Goal: Find specific page/section: Find specific page/section

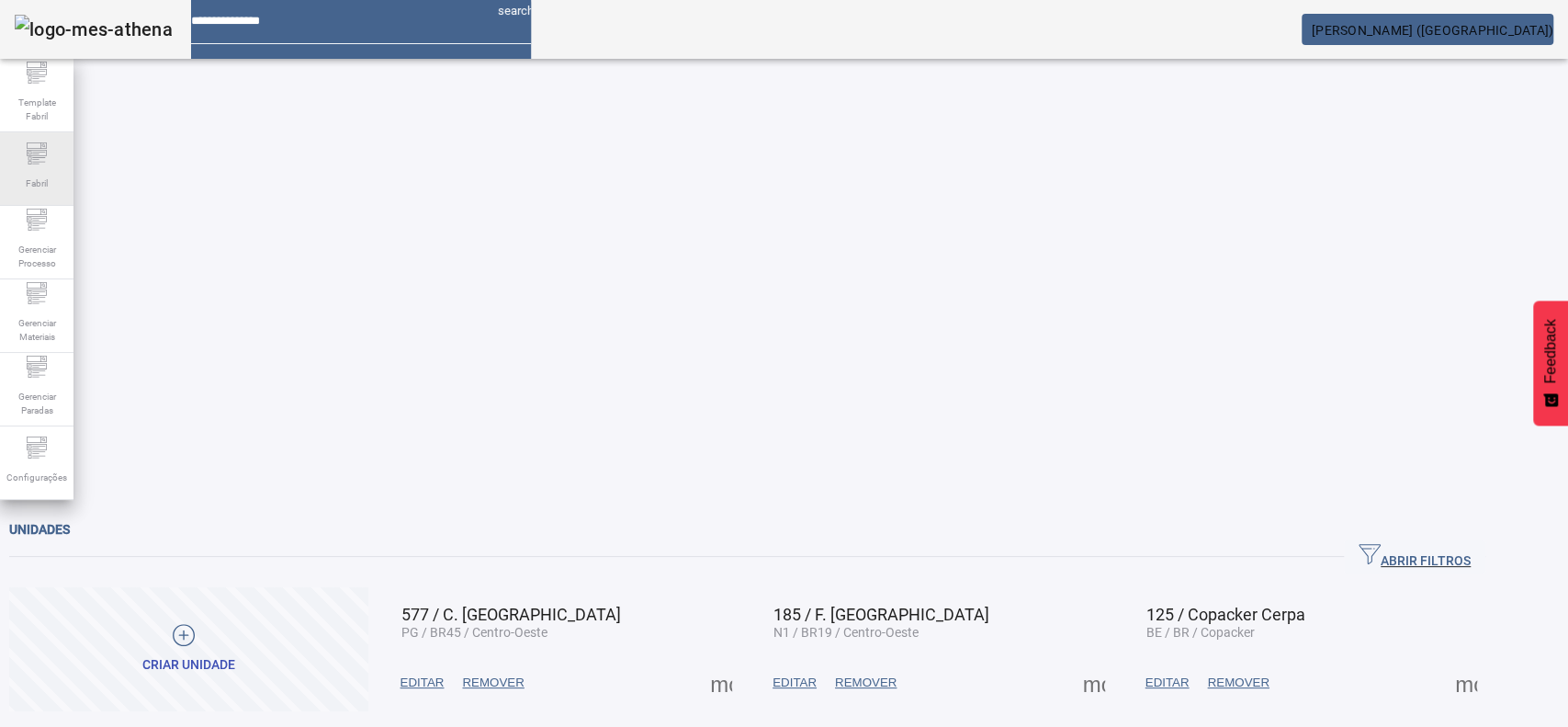
click at [54, 187] on div "Fabril" at bounding box center [37, 169] width 74 height 74
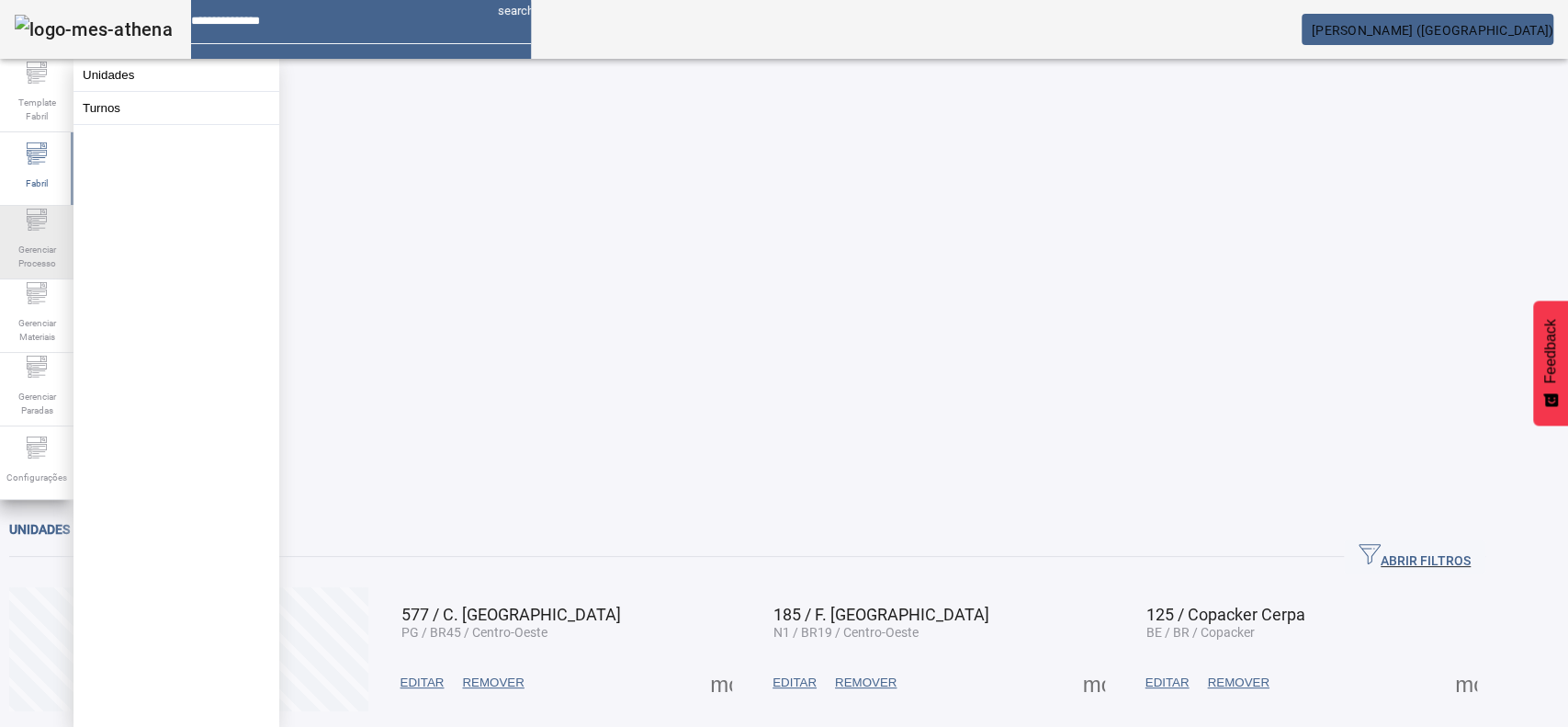
click at [22, 241] on span "Gerenciar Processo" at bounding box center [37, 256] width 55 height 39
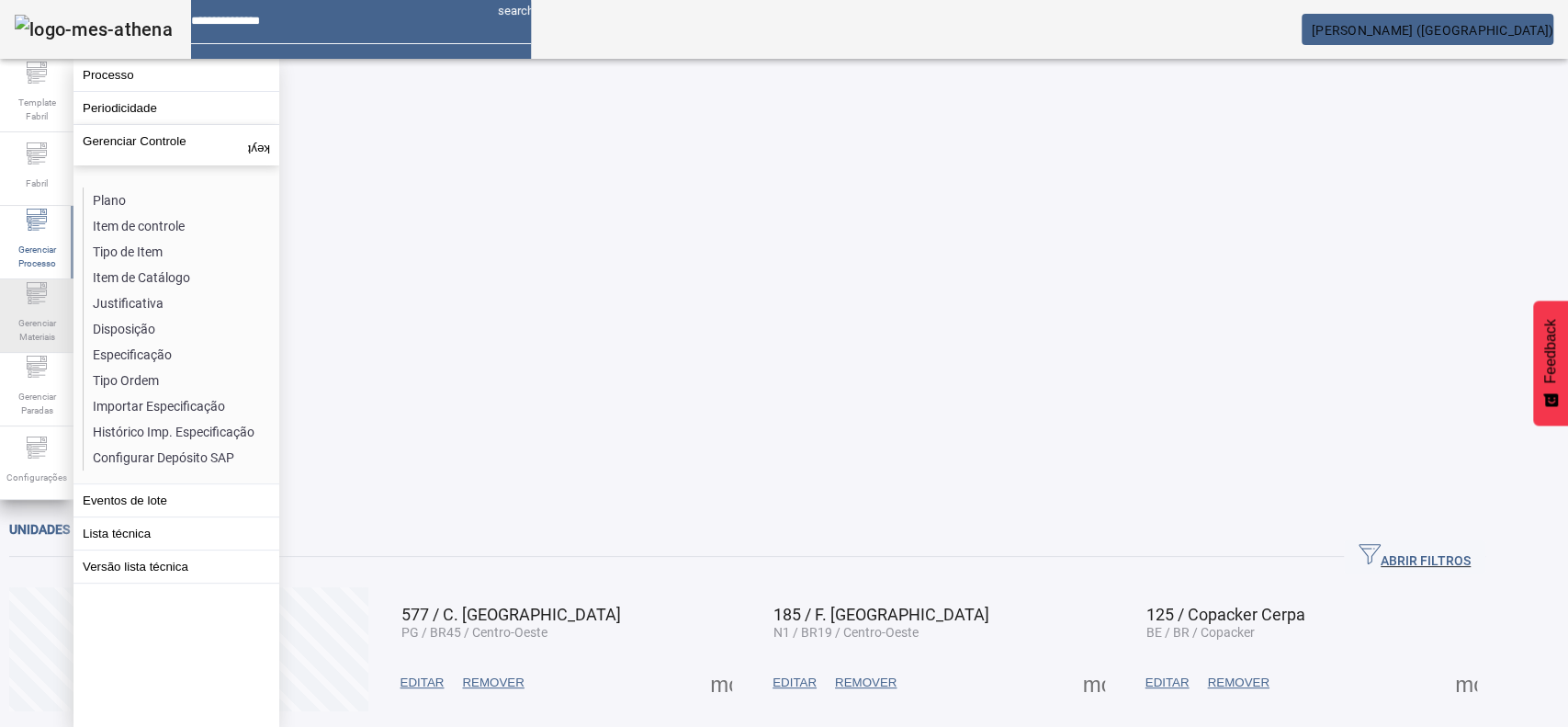
drag, startPoint x: 32, startPoint y: 312, endPoint x: 28, endPoint y: 299, distance: 13.6
click at [31, 312] on span "Gerenciar Materiais" at bounding box center [37, 330] width 55 height 39
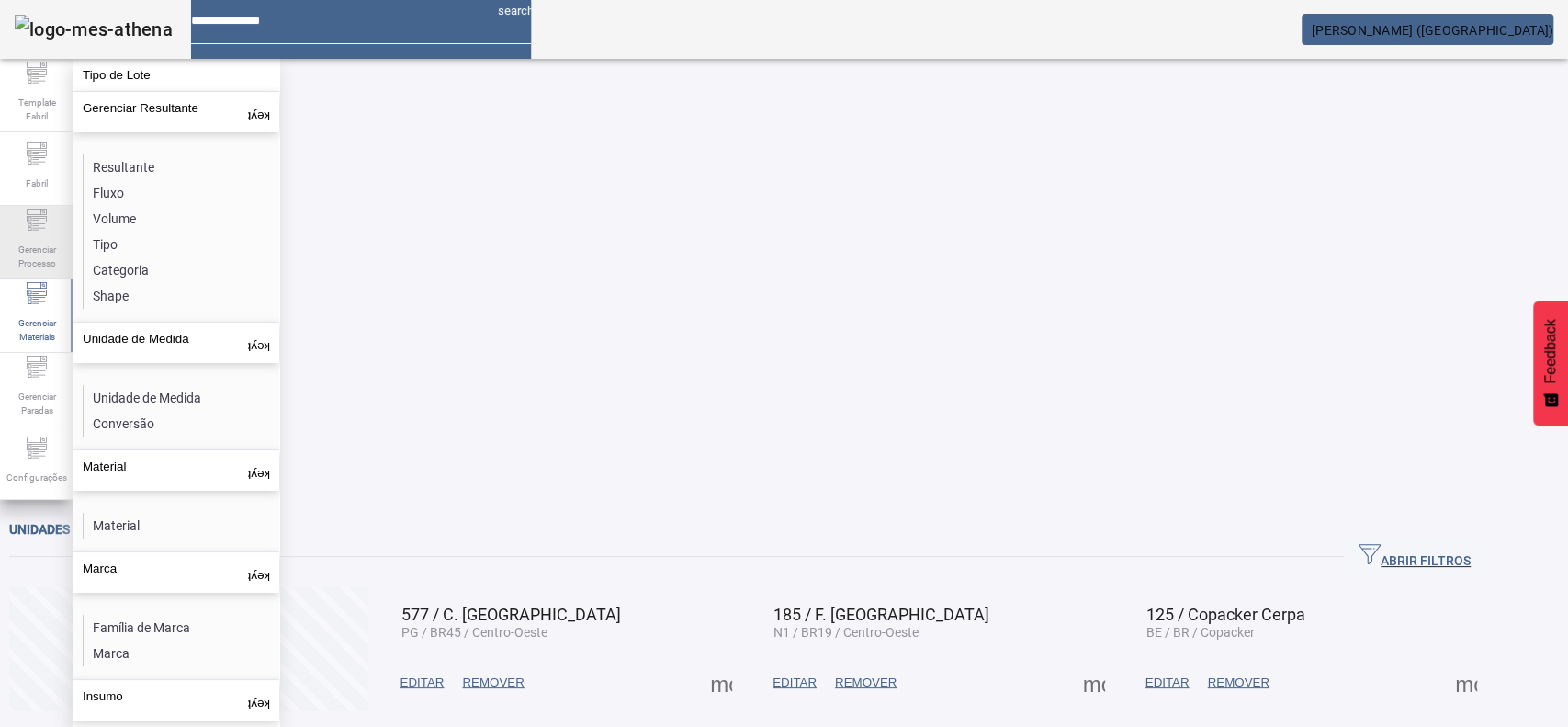
click at [18, 243] on span "Gerenciar Processo" at bounding box center [37, 256] width 55 height 39
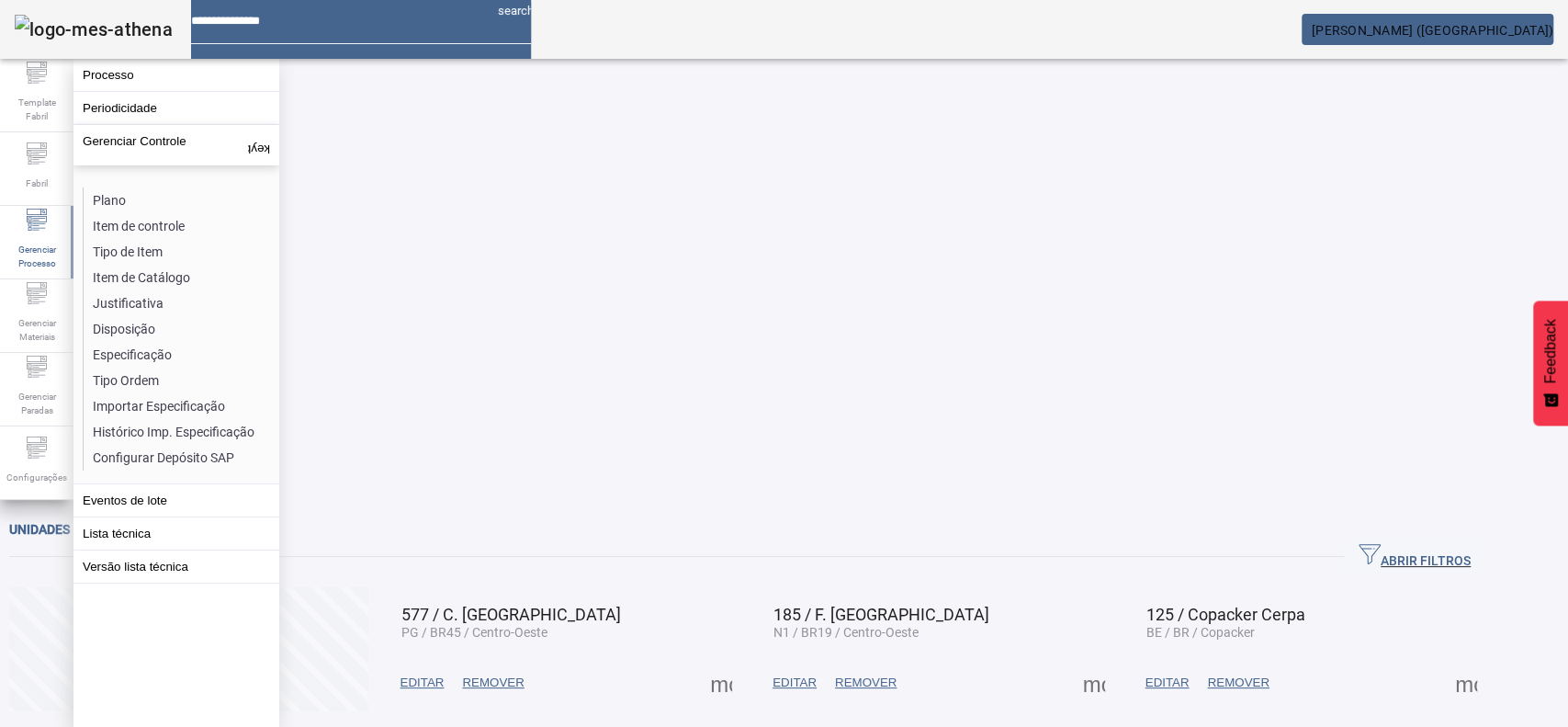
click at [113, 347] on li "Especificação" at bounding box center [181, 355] width 195 height 26
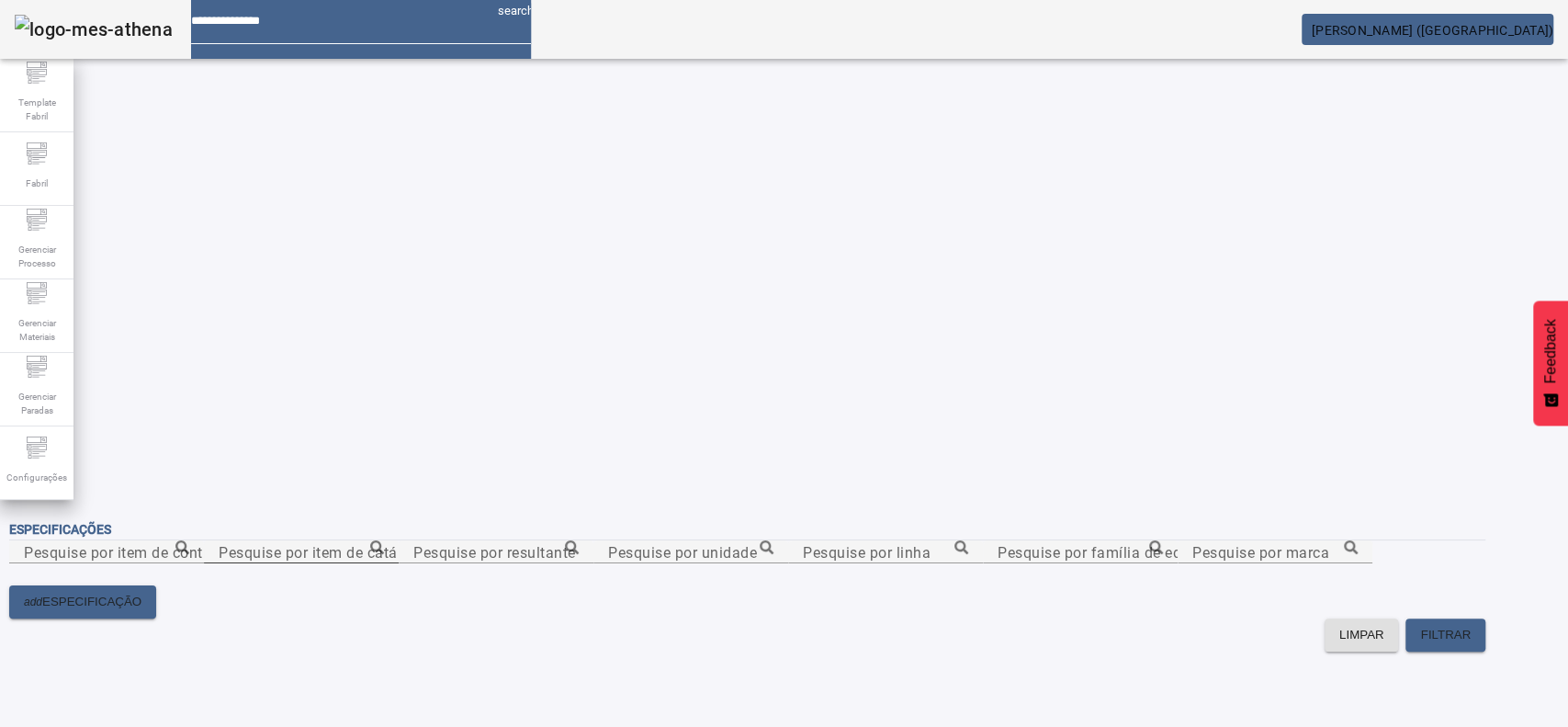
click at [384, 541] on input "Pesquise por item de catálogo" at bounding box center [301, 552] width 165 height 22
paste input "**********"
click at [384, 540] on icon at bounding box center [377, 547] width 14 height 14
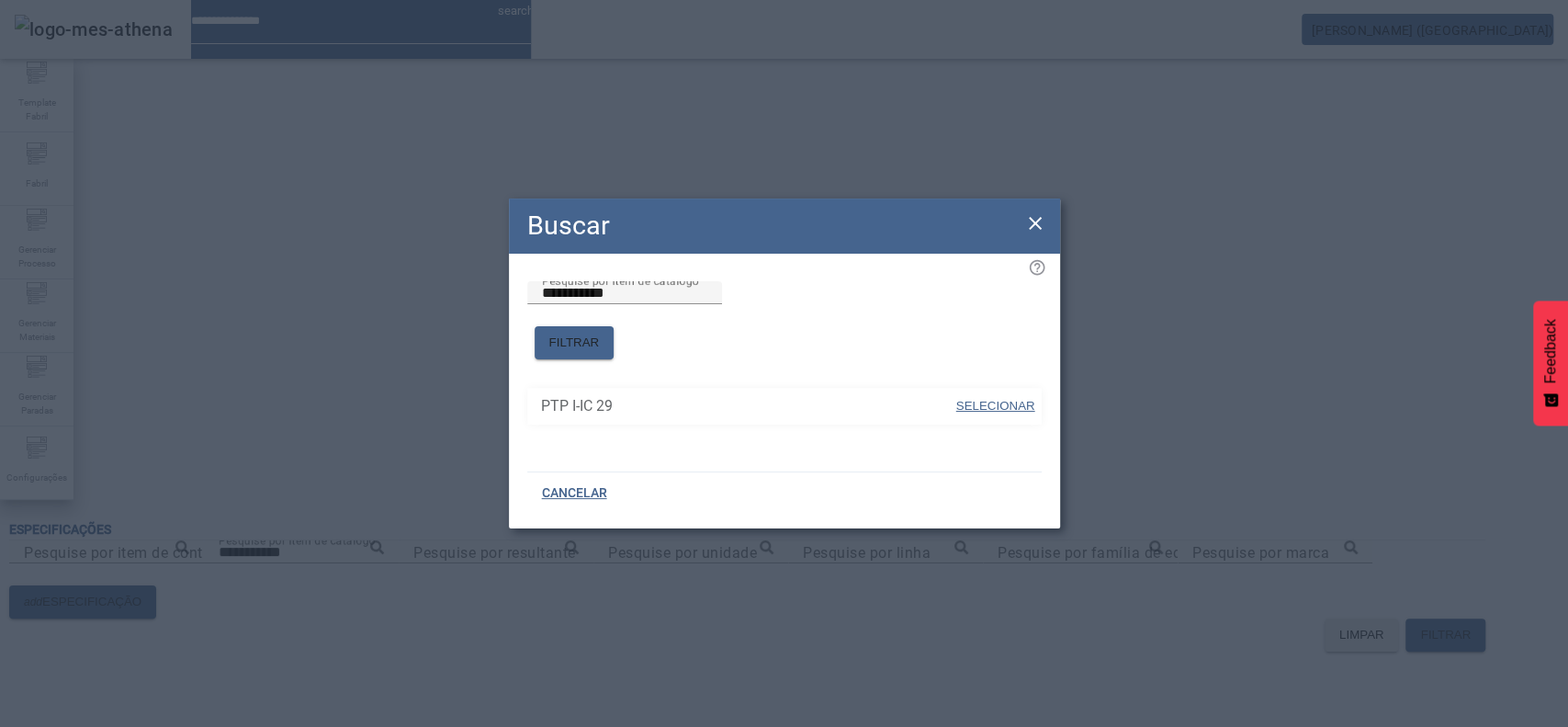
click at [993, 399] on span "SELECIONAR" at bounding box center [995, 405] width 79 height 14
type input "**********"
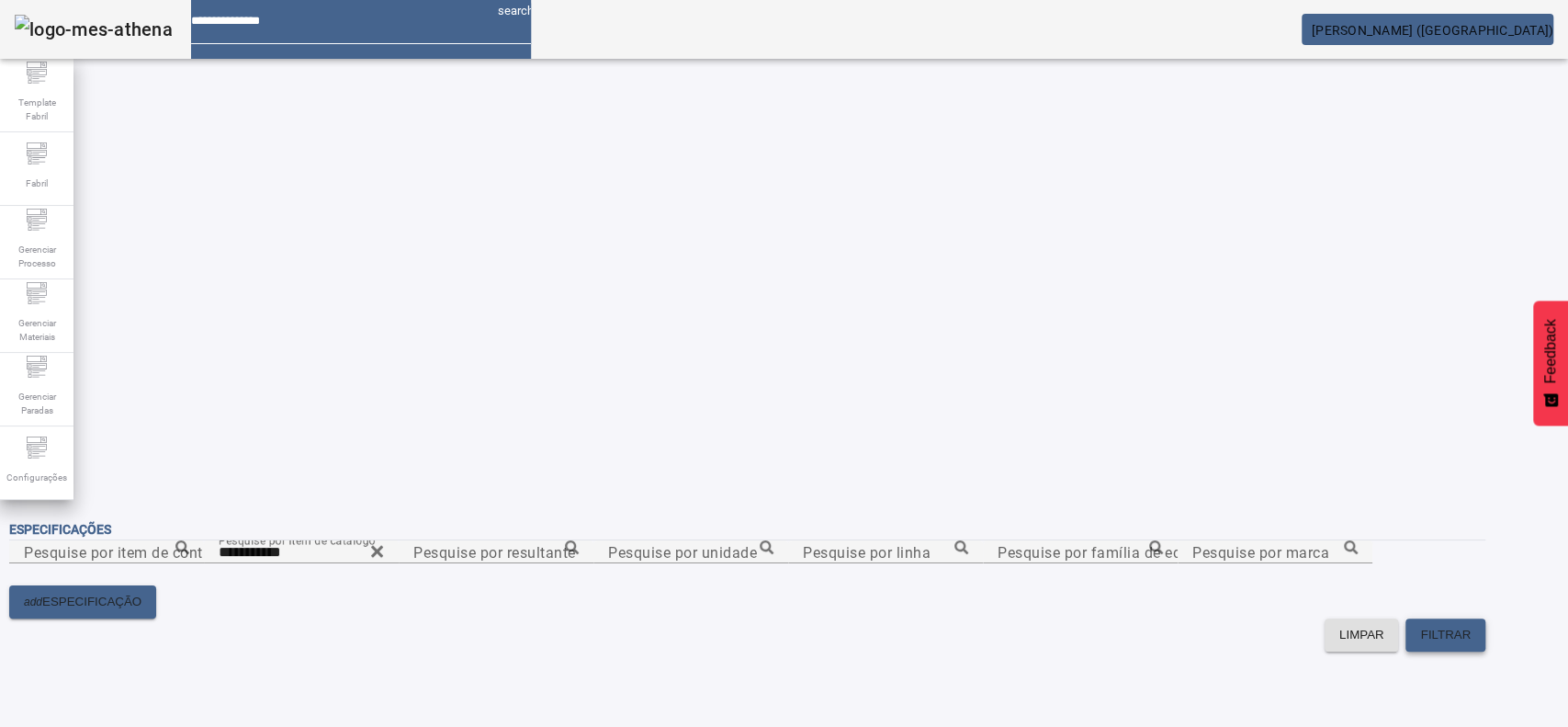
click at [1471, 626] on span "FILTRAR" at bounding box center [1445, 635] width 51 height 18
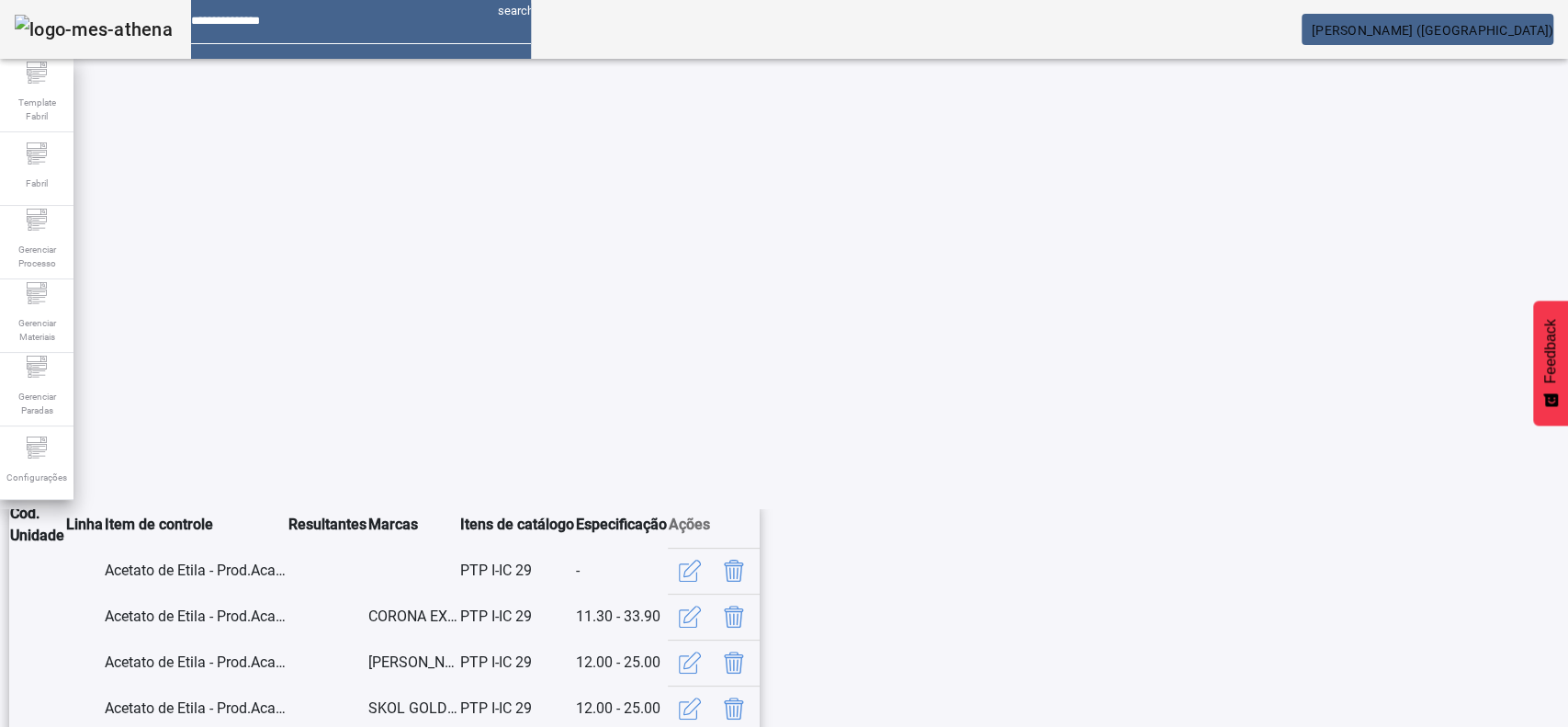
scroll to position [426, 0]
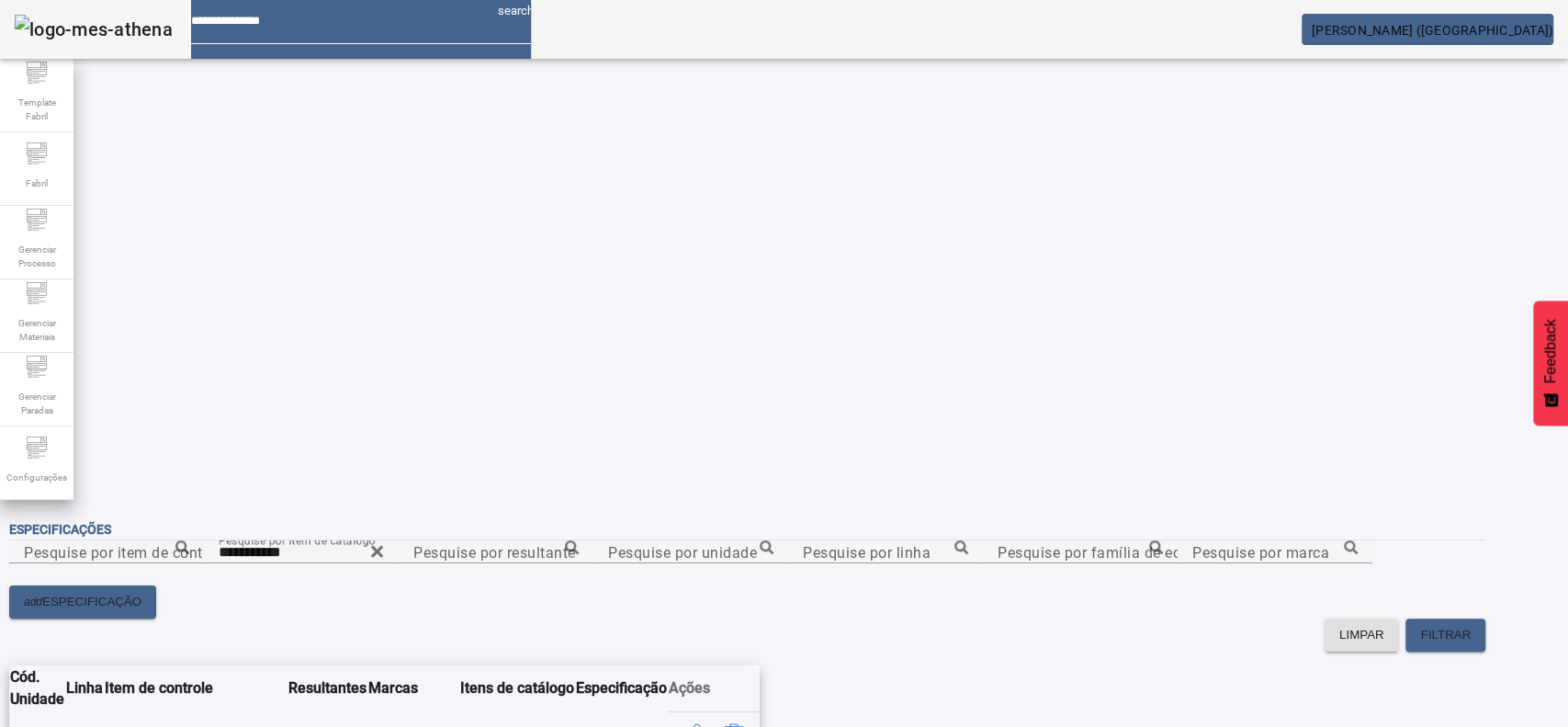
scroll to position [103, 0]
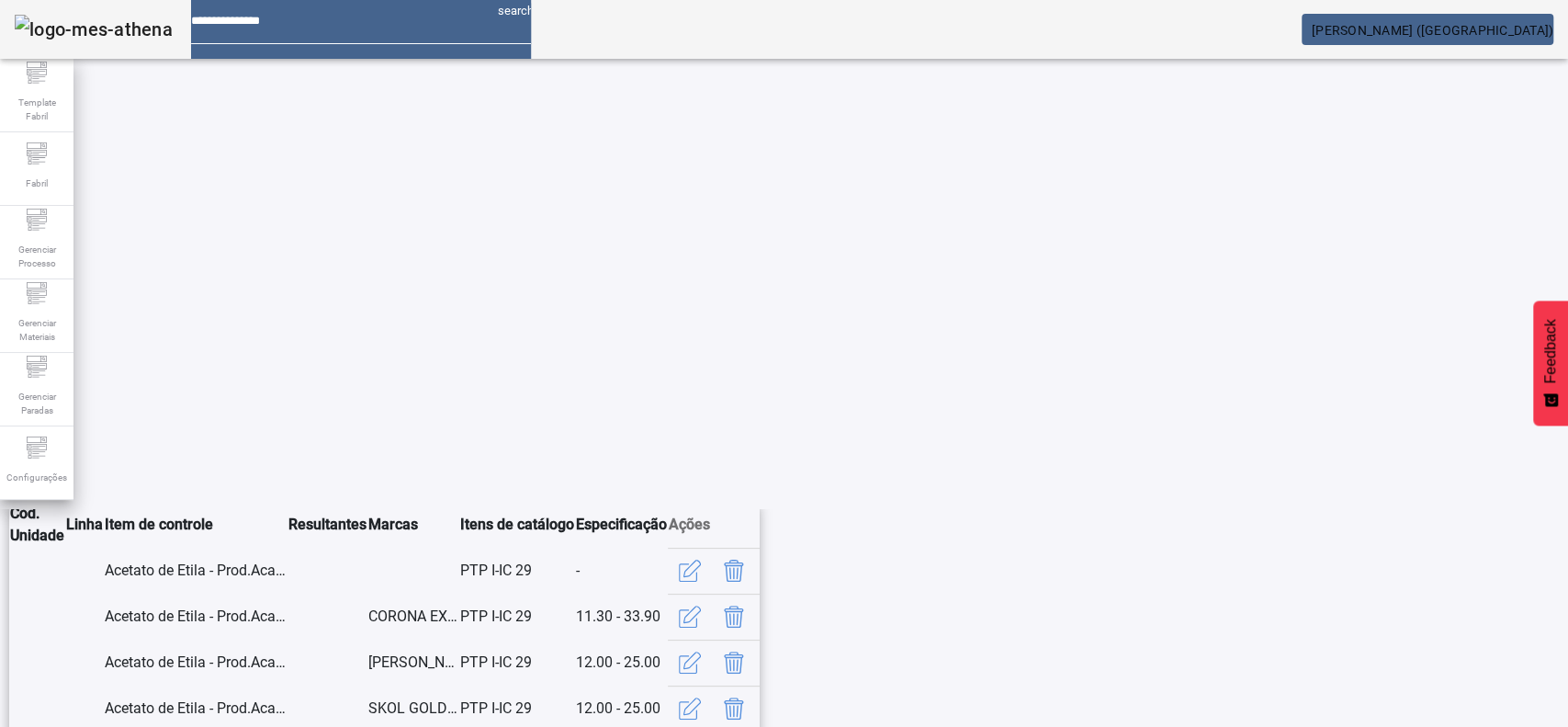
scroll to position [388, 0]
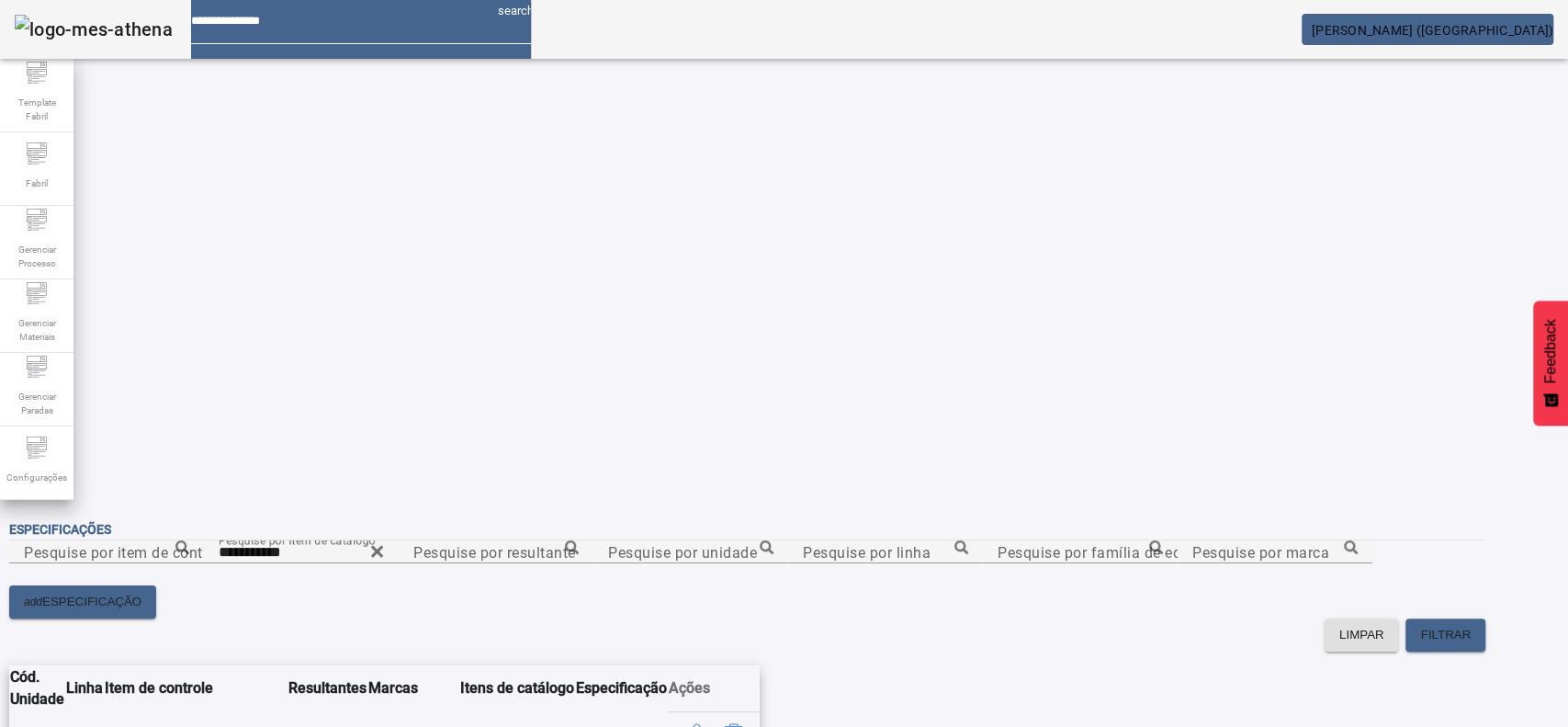
scroll to position [103, 0]
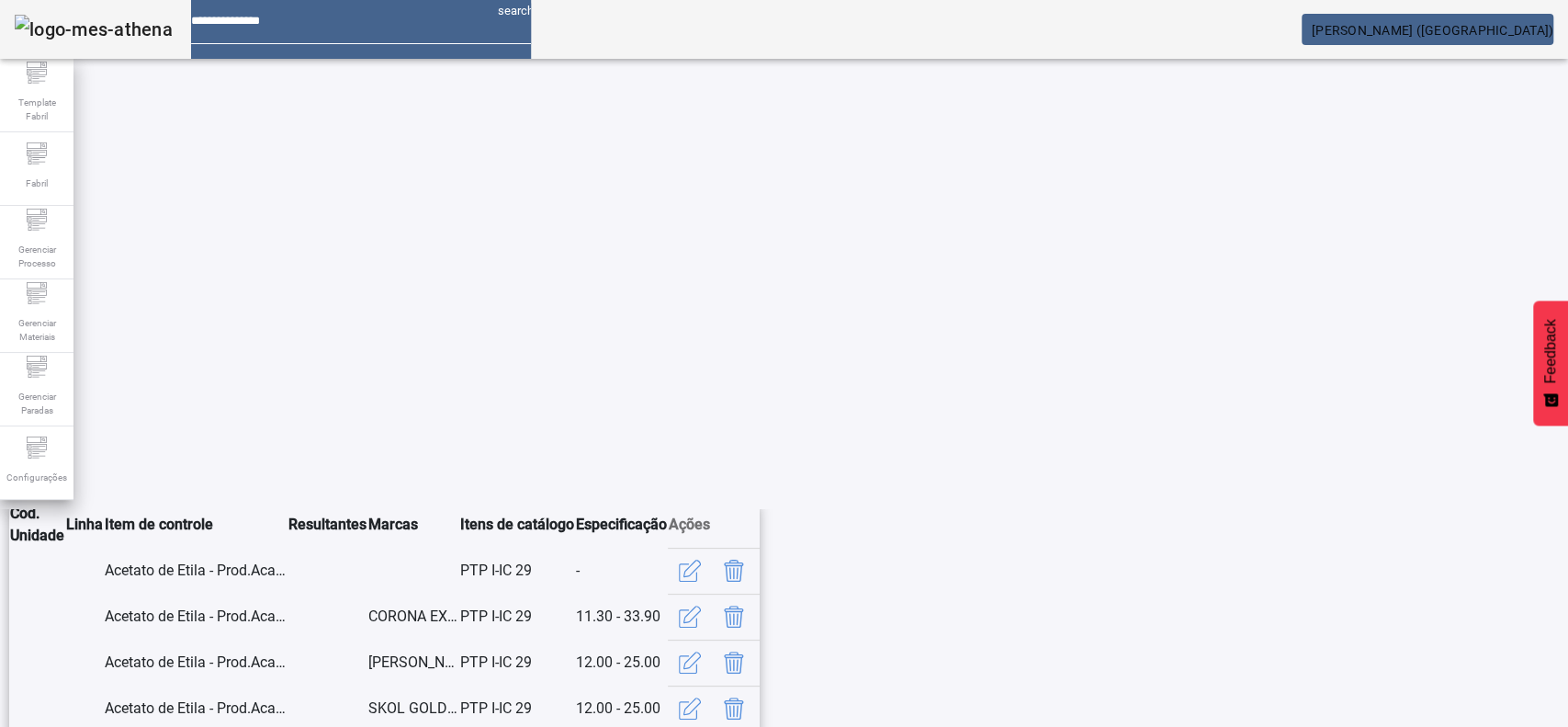
scroll to position [388, 0]
